Goal: Find specific page/section: Find specific page/section

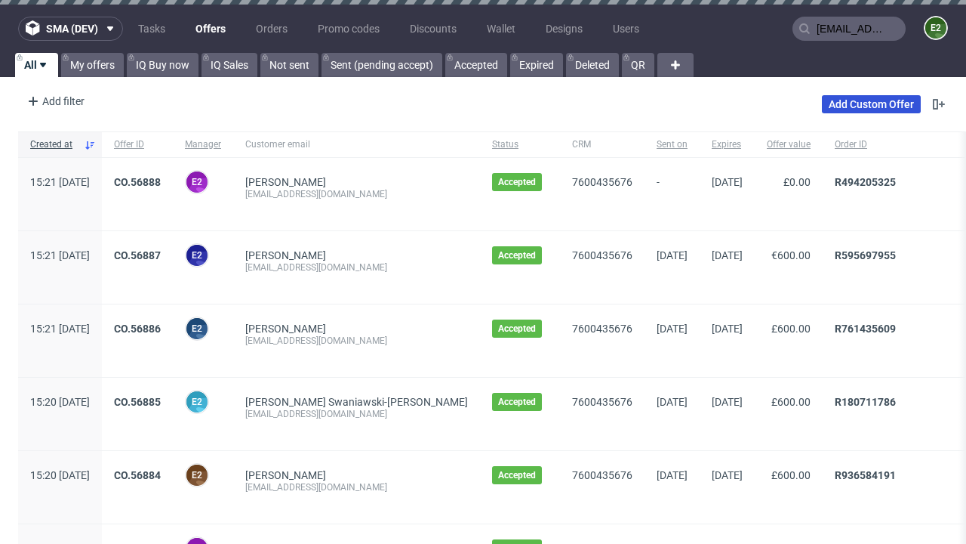
type input "[EMAIL_ADDRESS][DOMAIN_NAME]"
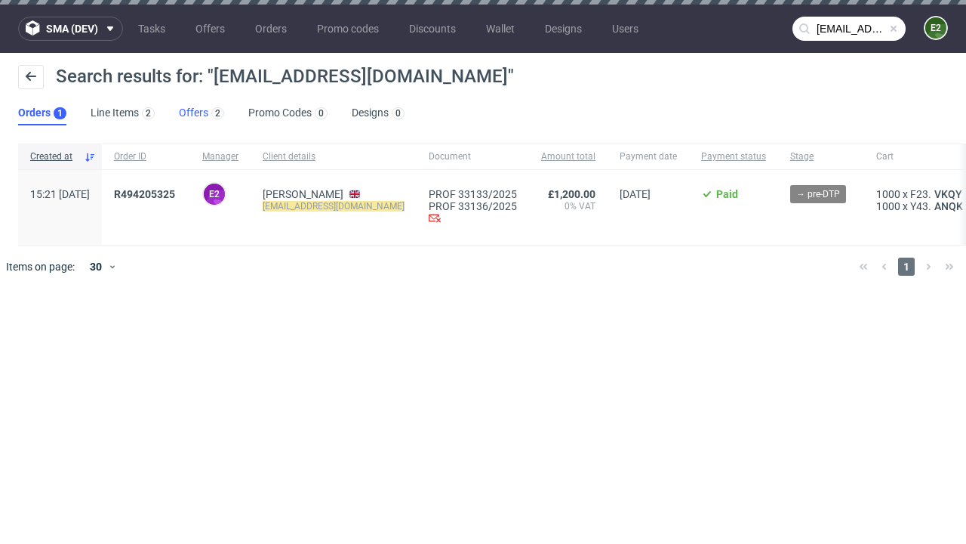
click at [202, 113] on link "Offers 2" at bounding box center [201, 113] width 45 height 24
